Goal: Obtain resource: Download file/media

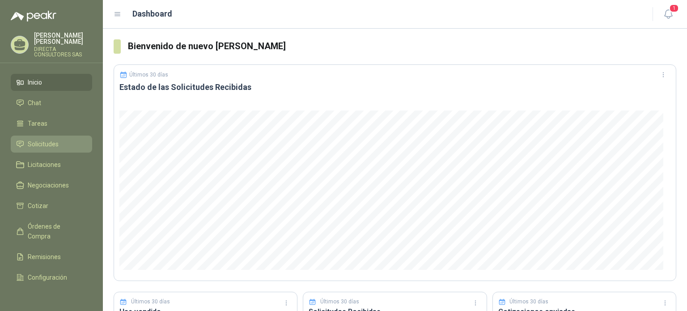
click at [39, 139] on span "Solicitudes" at bounding box center [43, 144] width 31 height 10
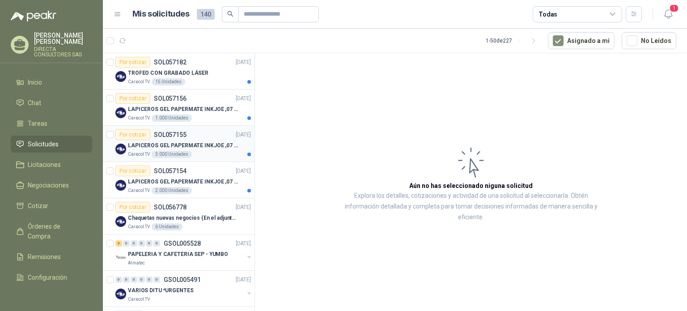
click at [163, 145] on p "LAPICEROS GEL PAPERMATE INKJOE ,07 1 LOGO 1 TINTA" at bounding box center [183, 145] width 111 height 8
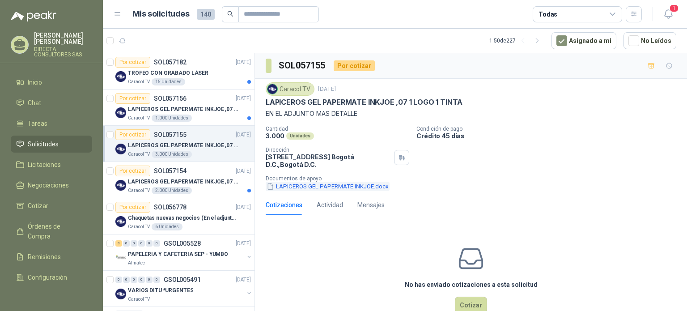
click at [331, 185] on button "LAPICEROS GEL PAPERMATE INKJOE.docx" at bounding box center [327, 185] width 124 height 9
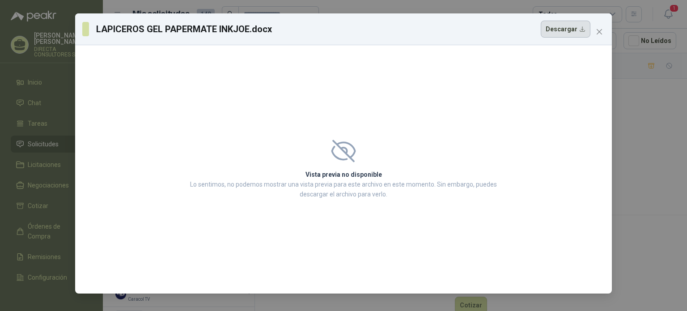
click at [556, 29] on button "Descargar" at bounding box center [565, 29] width 50 height 17
click at [600, 31] on icon "close" at bounding box center [598, 31] width 7 height 7
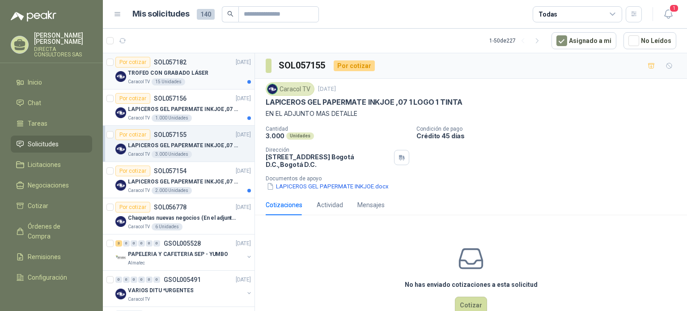
click at [170, 73] on p "TROFEO CON GRABADO LÁSER" at bounding box center [168, 73] width 80 height 8
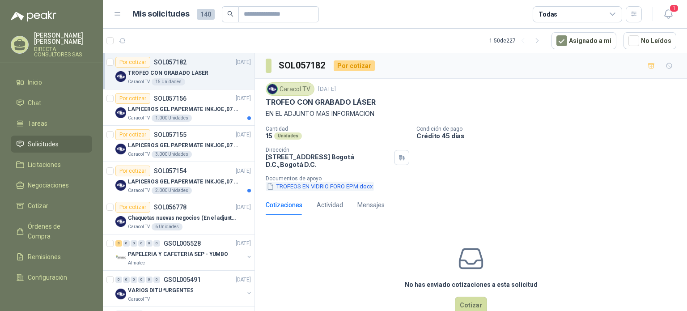
click at [322, 183] on button "TROFEOS EN VIDRIO FORO EPM.docx" at bounding box center [319, 185] width 108 height 9
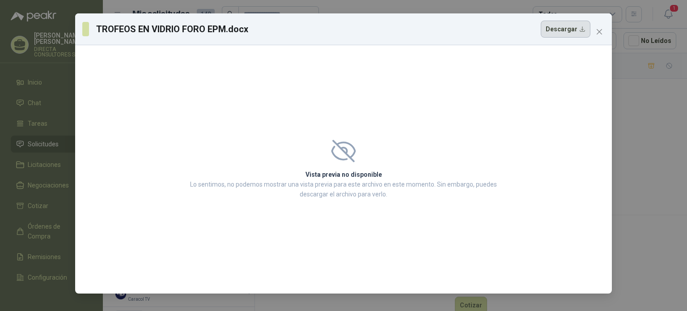
click at [567, 30] on button "Descargar" at bounding box center [565, 29] width 50 height 17
click at [597, 29] on icon "close" at bounding box center [598, 31] width 7 height 7
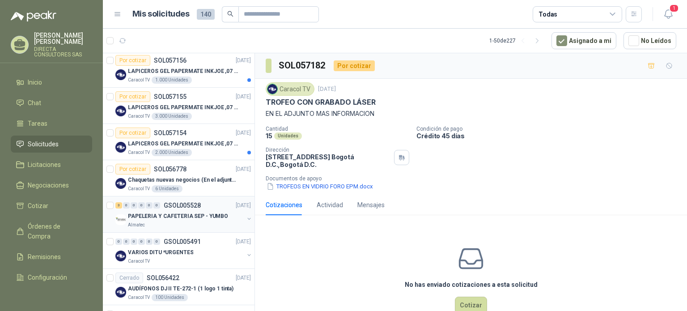
scroll to position [89, 0]
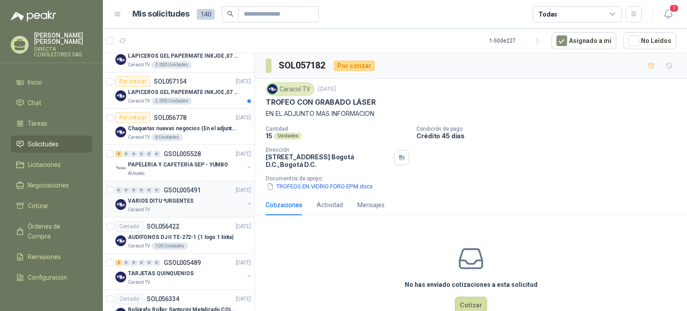
click at [173, 204] on div "VARIOS DITU *URGENTES" at bounding box center [186, 200] width 116 height 11
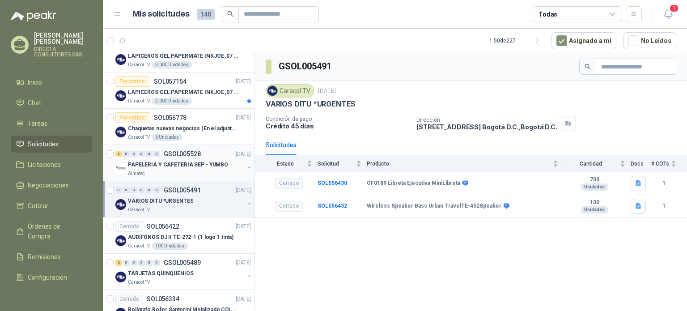
click at [195, 170] on div "Almatec" at bounding box center [186, 173] width 116 height 7
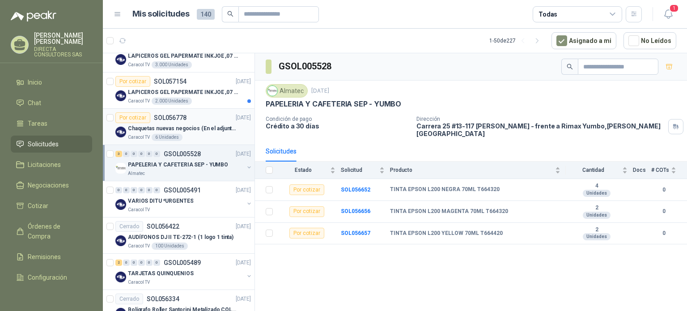
click at [212, 134] on div "Caracol TV 6 Unidades" at bounding box center [189, 137] width 123 height 7
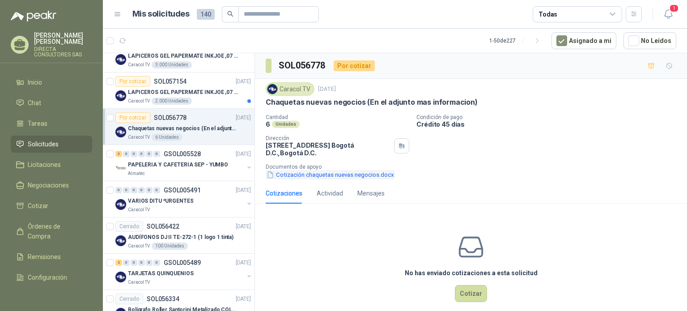
click at [315, 177] on button "Cotización chaquetas nuevas negocios.docx" at bounding box center [329, 174] width 129 height 9
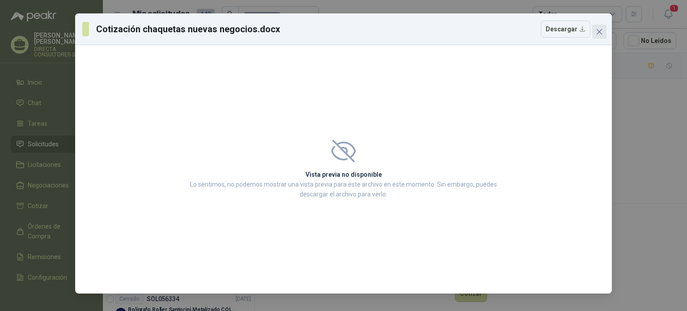
click at [600, 30] on icon "close" at bounding box center [598, 31] width 5 height 5
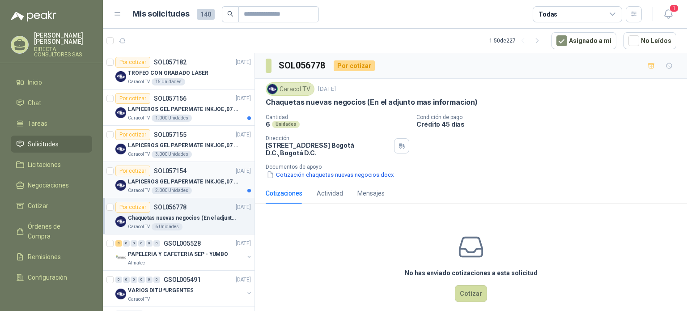
scroll to position [45, 0]
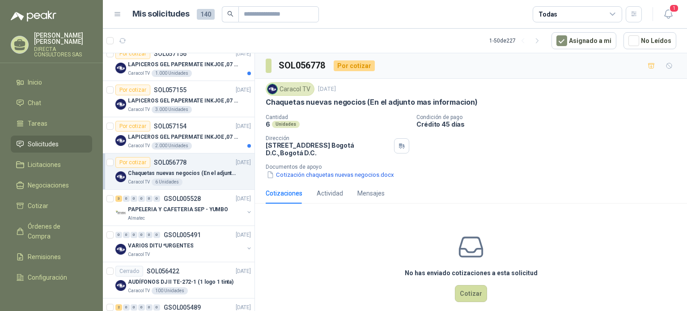
click at [265, 170] on button "Cotización chaquetas nuevas negocios.docx" at bounding box center [329, 174] width 129 height 9
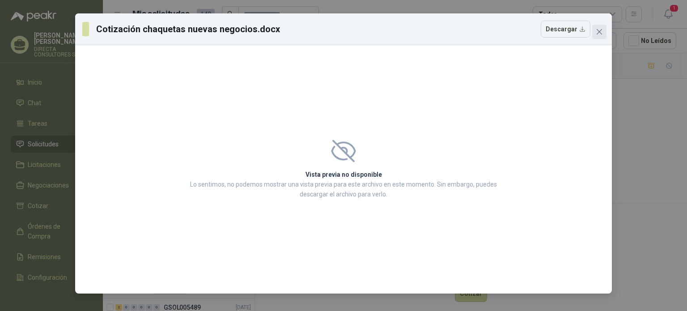
click at [599, 29] on icon "close" at bounding box center [598, 31] width 7 height 7
